Goal: Task Accomplishment & Management: Manage account settings

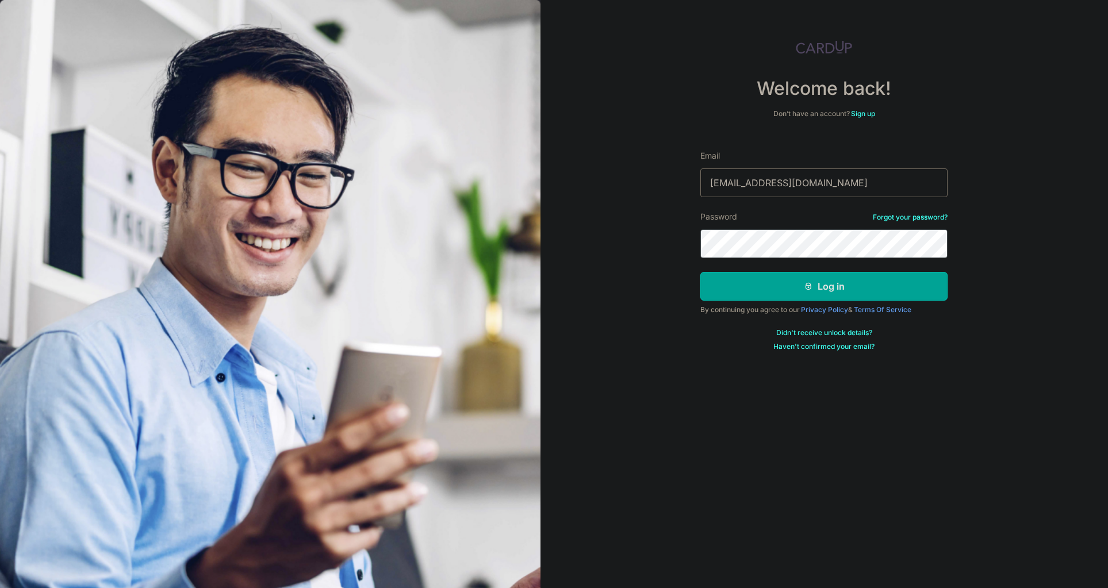
click at [768, 173] on input "[EMAIL_ADDRESS][DOMAIN_NAME]" at bounding box center [824, 183] width 247 height 29
type input "[EMAIL_ADDRESS][DOMAIN_NAME]"
click at [808, 301] on form "Email [EMAIL_ADDRESS][DOMAIN_NAME] Password Forgot your password? Log in By con…" at bounding box center [824, 246] width 247 height 210
click at [808, 295] on button "Log in" at bounding box center [824, 286] width 247 height 29
